Goal: Download file/media

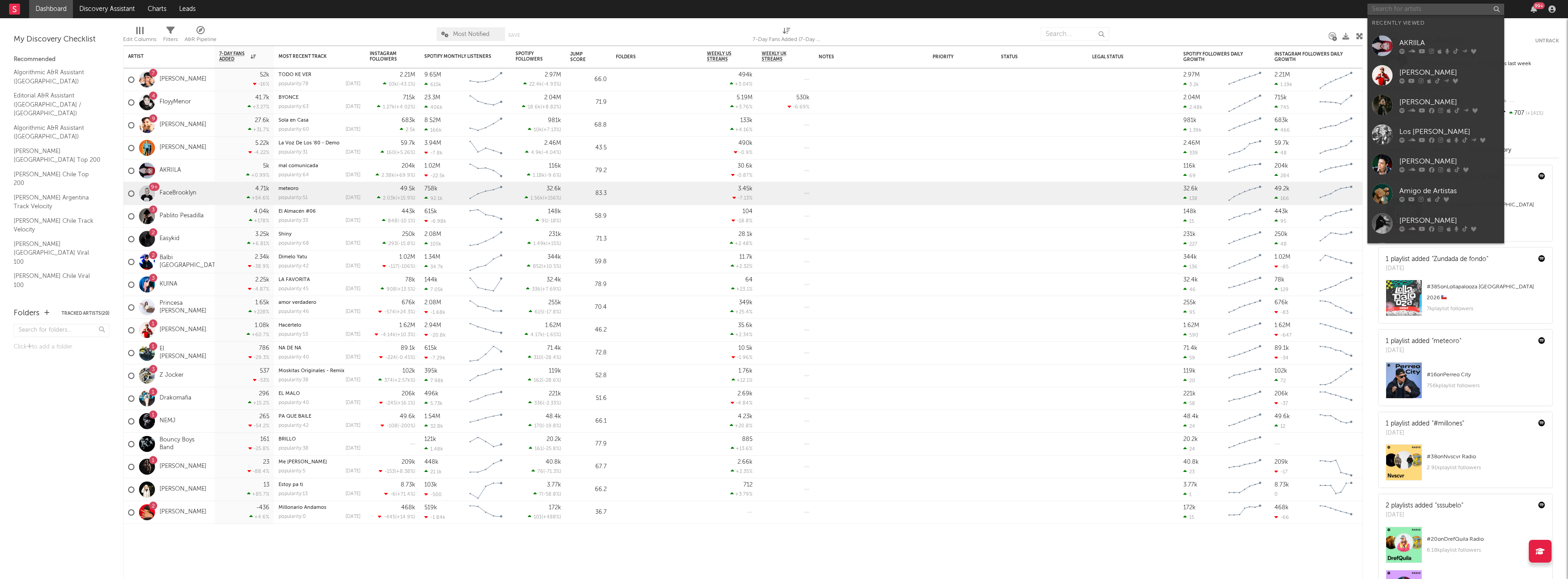
click at [1409, 6] on input "text" at bounding box center [1436, 10] width 137 height 11
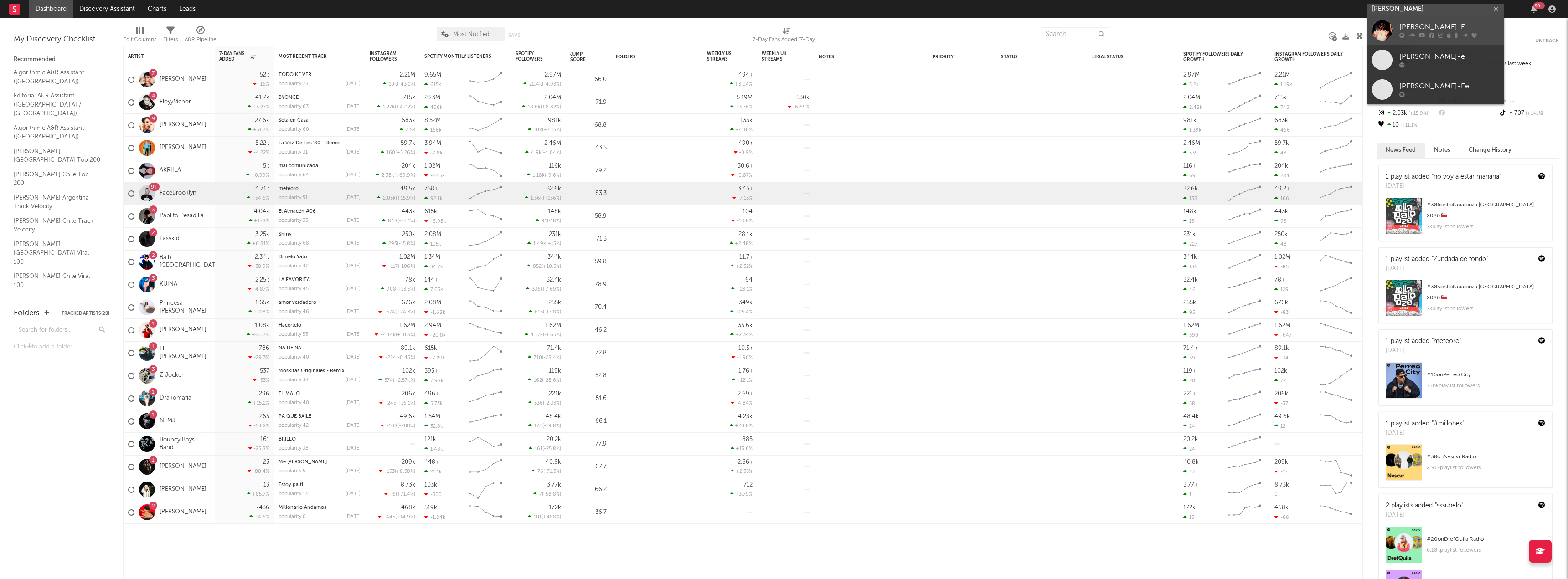
type input "[PERSON_NAME]"
click at [1385, 30] on div at bounding box center [1382, 30] width 21 height 21
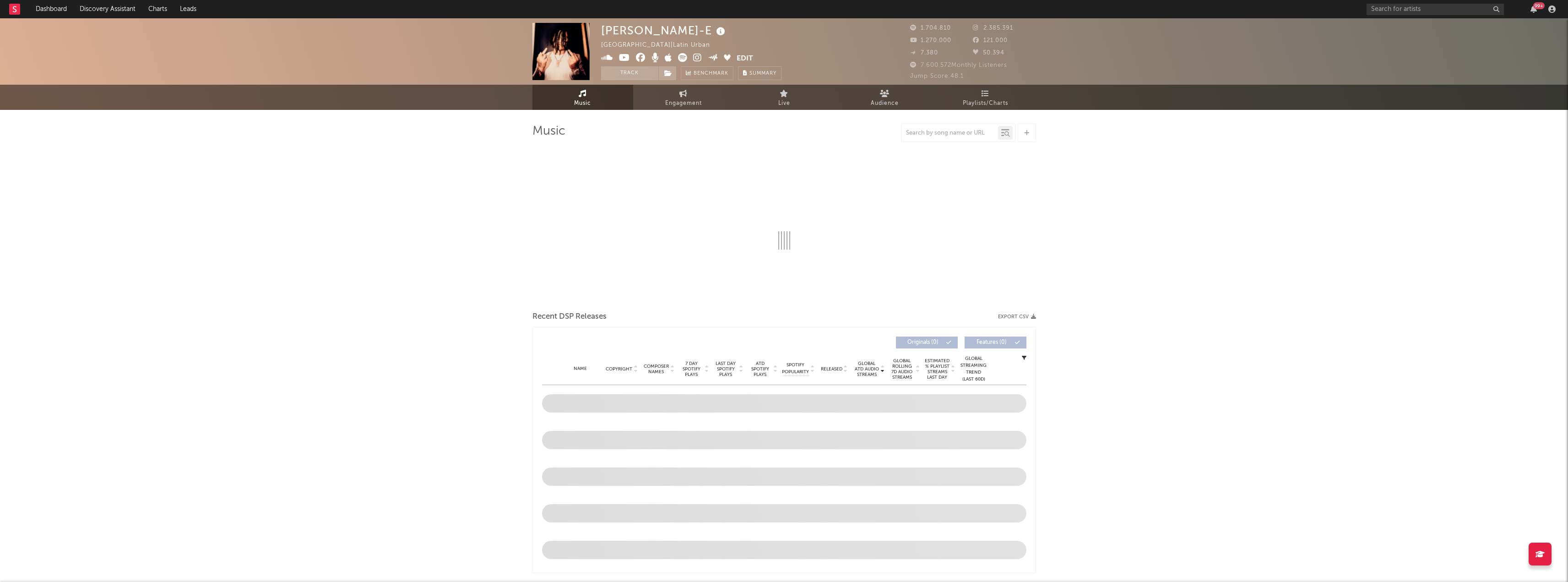
select select "6m"
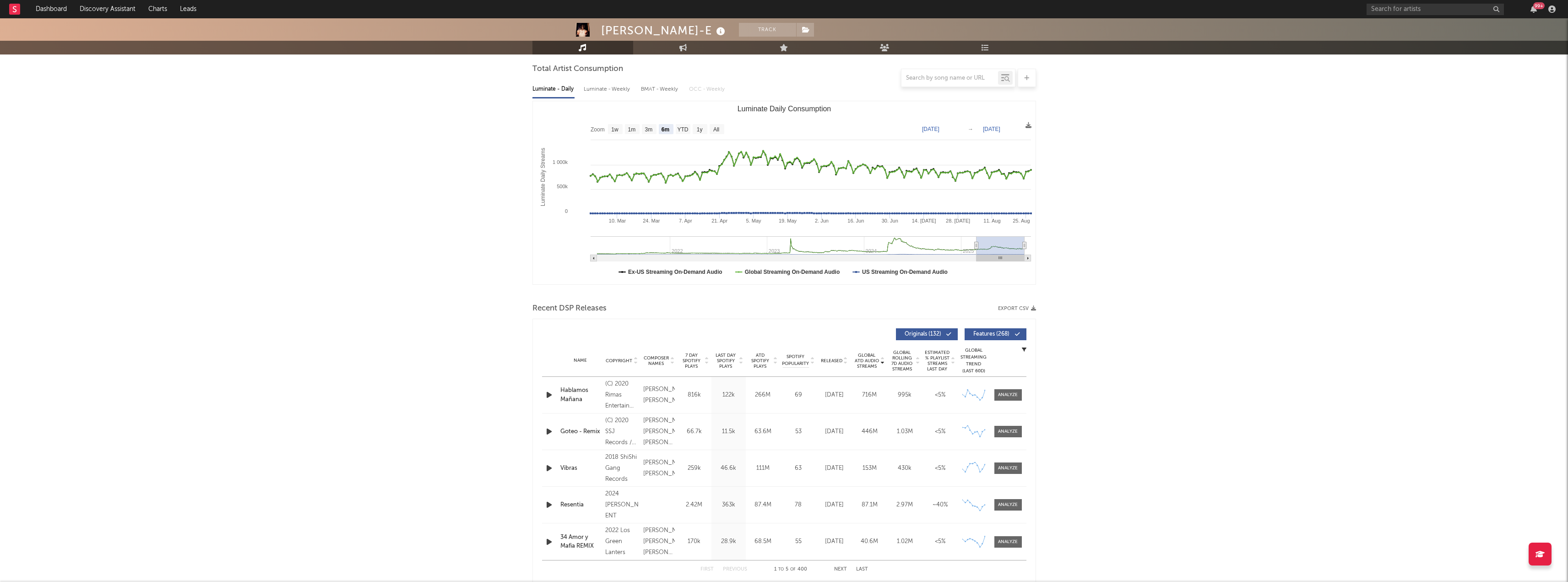
scroll to position [126, 0]
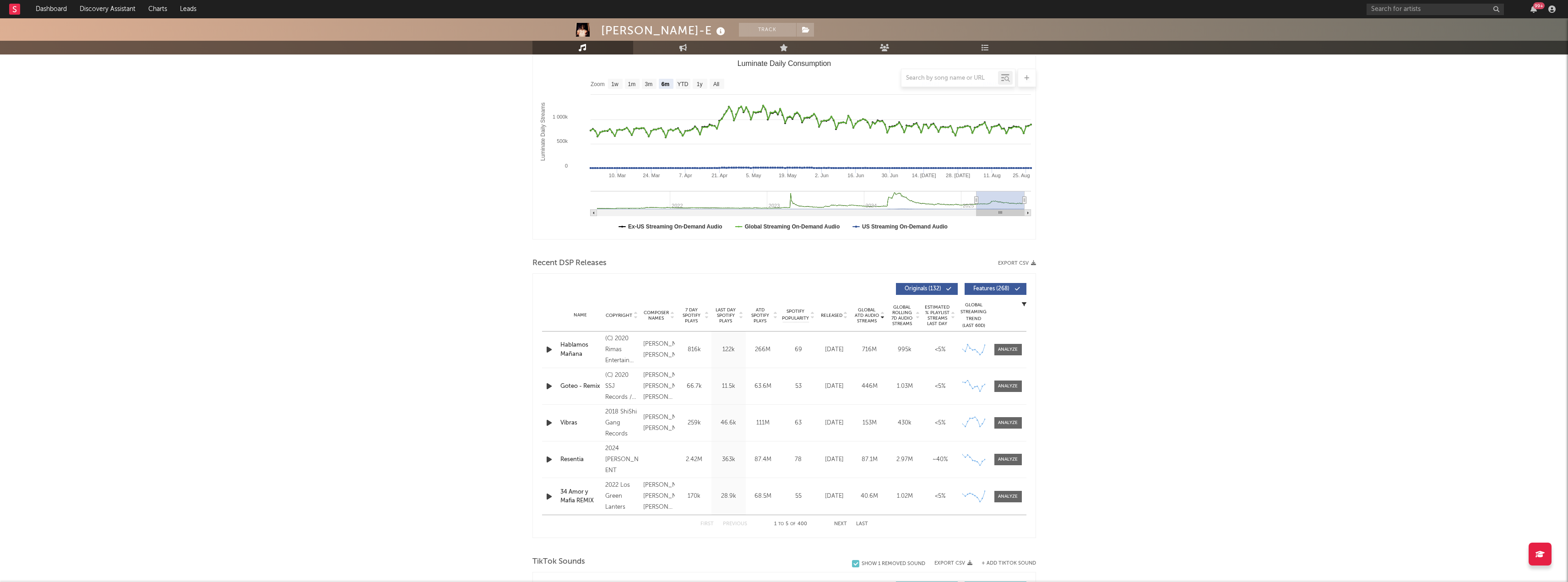
click at [1011, 265] on button "Export CSV" at bounding box center [1017, 263] width 38 height 6
